Goal: Information Seeking & Learning: Check status

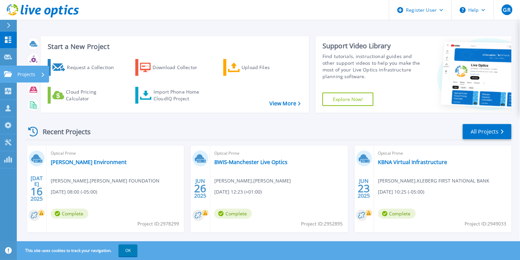
click at [9, 73] on icon at bounding box center [8, 74] width 8 height 6
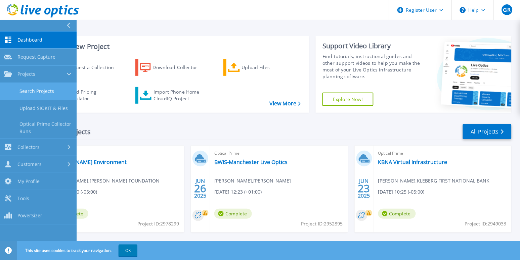
click at [36, 90] on link "Search Projects" at bounding box center [38, 91] width 77 height 17
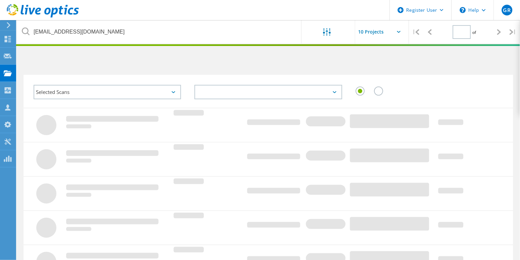
type input "1"
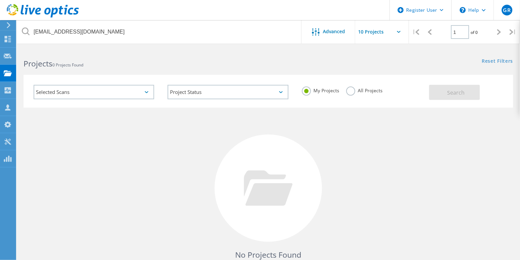
click at [361, 91] on label "All Projects" at bounding box center [364, 90] width 37 height 6
click at [0, 0] on input "All Projects" at bounding box center [0, 0] width 0 height 0
click at [449, 98] on button "Search" at bounding box center [454, 92] width 51 height 15
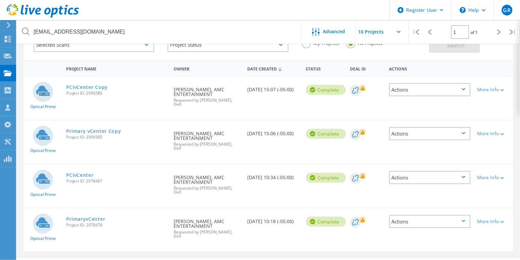
scroll to position [48, 0]
click at [85, 172] on link "PCIvCenter" at bounding box center [80, 174] width 28 height 5
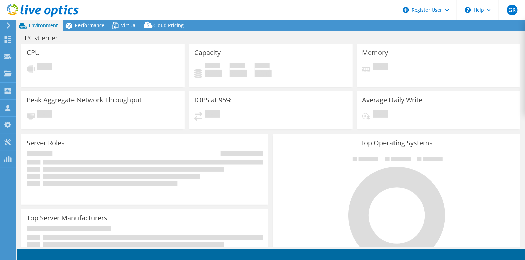
select select "USD"
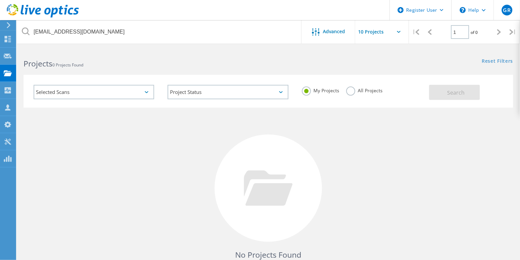
click at [356, 88] on label "All Projects" at bounding box center [364, 90] width 37 height 6
click at [0, 0] on input "All Projects" at bounding box center [0, 0] width 0 height 0
click at [451, 91] on span "Search" at bounding box center [455, 92] width 17 height 7
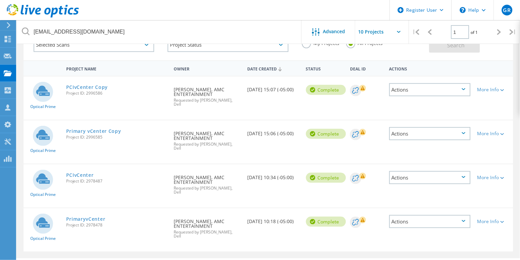
scroll to position [48, 0]
click at [93, 216] on link "PrimaryvCenter" at bounding box center [85, 218] width 39 height 5
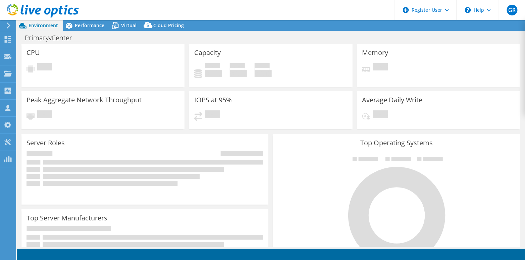
select select "USEast"
select select "USD"
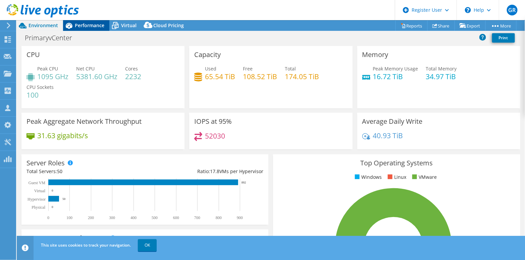
click at [88, 27] on span "Performance" at bounding box center [90, 25] width 30 height 6
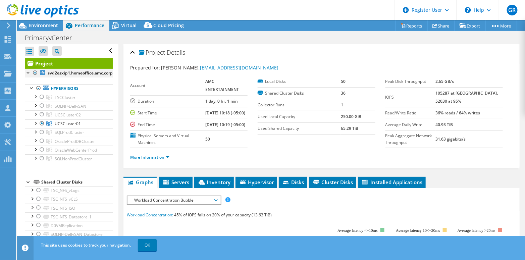
click at [36, 73] on div at bounding box center [35, 73] width 7 height 8
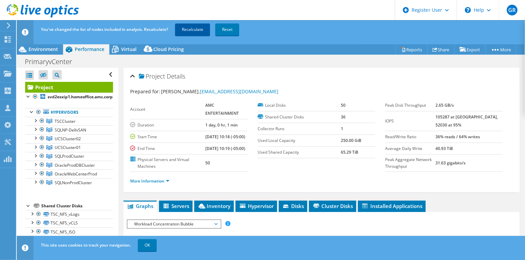
click at [192, 30] on link "Recalculate" at bounding box center [192, 29] width 35 height 12
